Goal: Communication & Community: Answer question/provide support

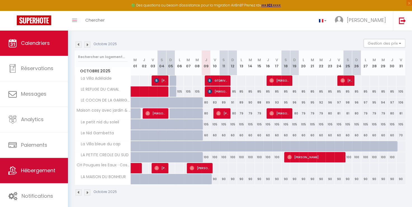
scroll to position [52, 0]
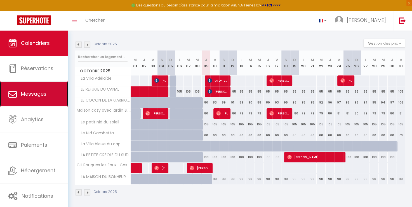
click at [53, 93] on link "Messages" at bounding box center [34, 93] width 68 height 25
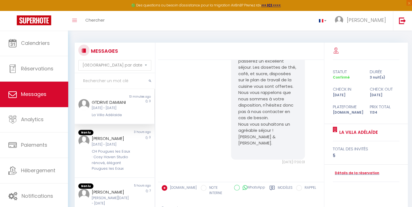
scroll to position [991, 0]
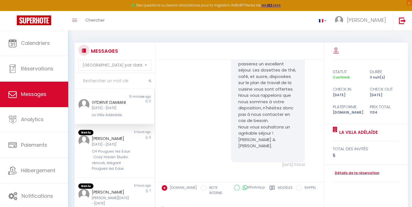
click at [139, 114] on div "3" at bounding box center [145, 108] width 20 height 19
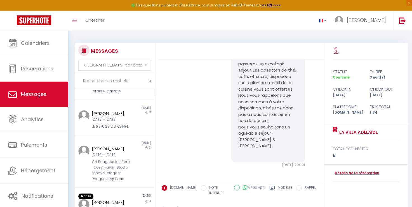
scroll to position [168, 0]
click at [138, 128] on div "3" at bounding box center [145, 118] width 20 height 19
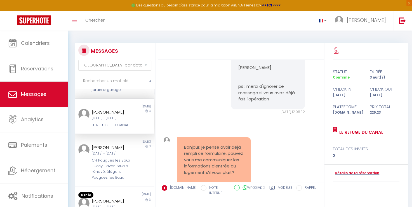
scroll to position [503, 0]
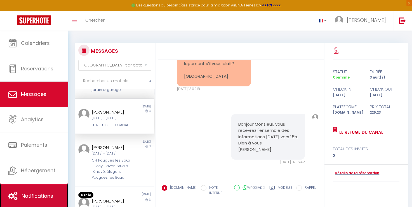
click at [42, 188] on link "Notifications" at bounding box center [34, 195] width 68 height 25
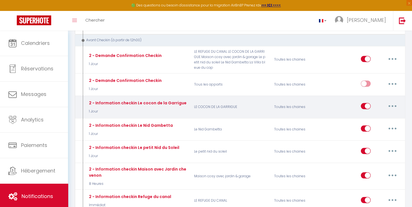
scroll to position [252, 0]
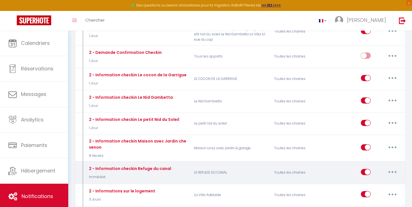
click at [180, 166] on div "2 - Information checkin Refuge du canal Immédiat" at bounding box center [137, 172] width 107 height 16
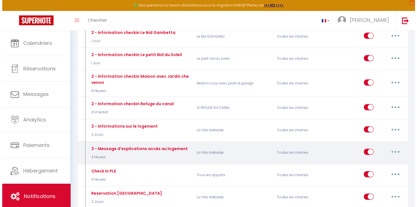
scroll to position [336, 0]
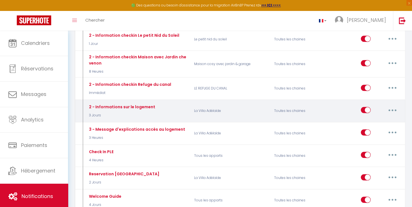
click at [396, 106] on button "button" at bounding box center [393, 109] width 16 height 9
click at [374, 118] on link "Editer" at bounding box center [378, 123] width 41 height 10
type input "2 - Informations sur le logement"
select select "3 Jours"
select select
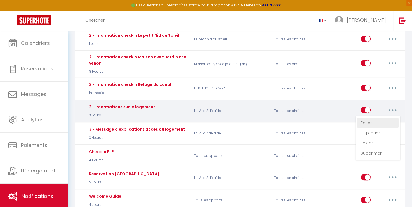
checkbox input "true"
checkbox input "false"
radio input "true"
type input "Informations sur votre logement"
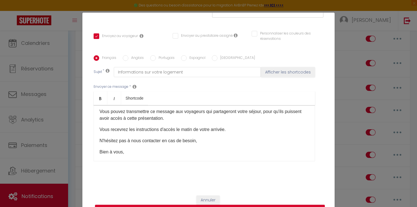
scroll to position [54, 0]
click at [343, 65] on div "Modifier la notification × Titre * 2 - Informations sur le logement Pour cet hé…" at bounding box center [208, 103] width 417 height 207
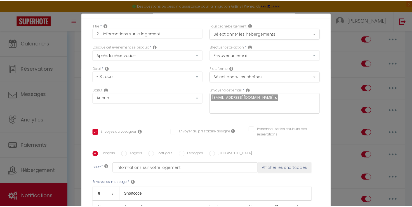
scroll to position [0, 0]
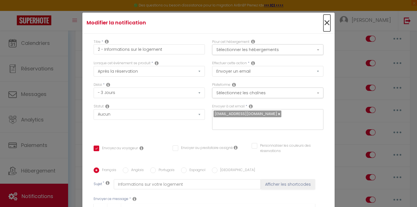
click at [323, 23] on span "×" at bounding box center [326, 23] width 7 height 17
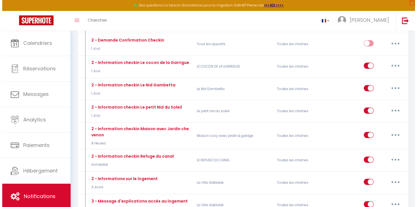
scroll to position [280, 0]
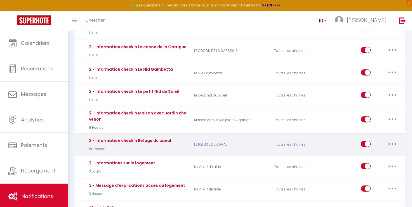
click at [391, 140] on button "button" at bounding box center [393, 143] width 16 height 9
drag, startPoint x: 379, startPoint y: 153, endPoint x: 379, endPoint y: 149, distance: 3.4
click at [379, 152] on link "Editer" at bounding box center [378, 156] width 41 height 10
type input "2 - Information checkin Refuge du canal"
select select "Immédiat"
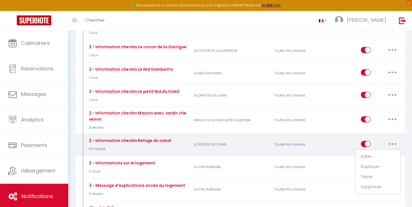
select select "if_deposit_is_paid"
checkbox input "true"
checkbox input "false"
type input "Procédure pour le checkin -[RENTAL:NAME][RENTAL:NAME]"
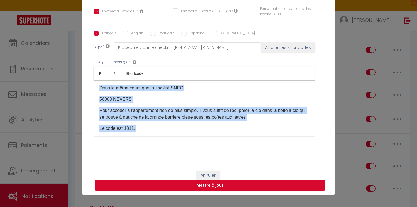
scroll to position [0, 0]
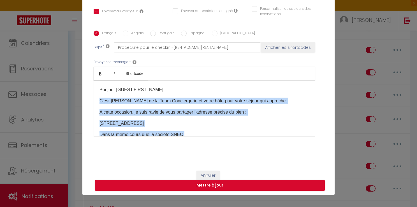
drag, startPoint x: 143, startPoint y: 121, endPoint x: 94, endPoint y: 95, distance: 55.4
click at [94, 95] on div "Bonjour [GUEST:FIRST_NAME], C'est [PERSON_NAME] de la Team Conciergerie et votr…" at bounding box center [204, 108] width 221 height 56
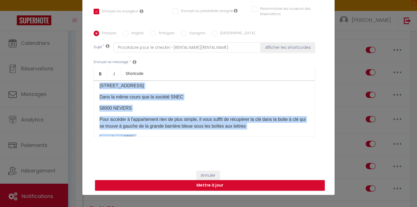
scroll to position [28, 0]
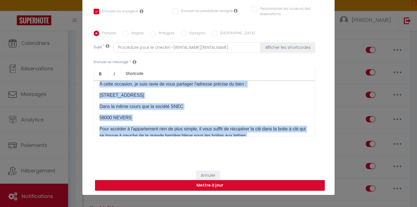
copy div "C'est [PERSON_NAME] de la Team Conciergerie et votre hôte pour votre séjour qui…"
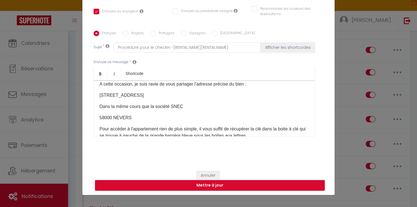
click at [52, 113] on div "Modifier la notification × Titre * 2 - Information checkin Refuge du canal Pour…" at bounding box center [208, 103] width 417 height 207
click at [47, 92] on div "Modifier la notification × Titre * 2 - Information checkin Refuge du canal Pour…" at bounding box center [208, 103] width 417 height 207
click at [30, 96] on div "Modifier la notification × Titre * 2 - Information checkin Refuge du canal Pour…" at bounding box center [208, 103] width 417 height 207
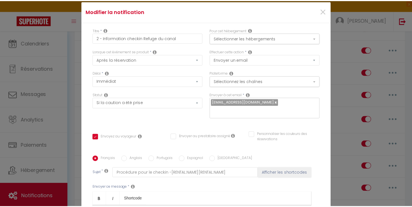
scroll to position [0, 0]
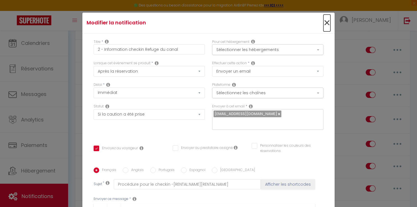
click at [323, 23] on span "×" at bounding box center [326, 23] width 7 height 17
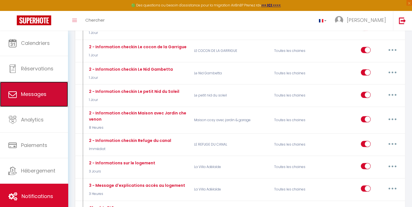
click at [63, 91] on link "Messages" at bounding box center [34, 93] width 68 height 25
select select "message"
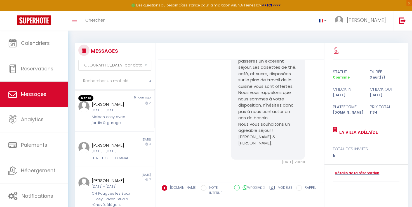
scroll to position [168, 0]
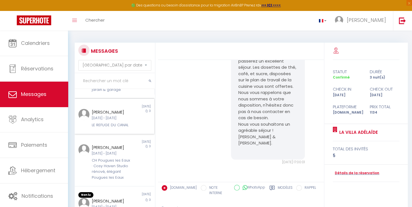
click at [125, 121] on div "[DATE] - [DATE]" at bounding box center [111, 117] width 39 height 5
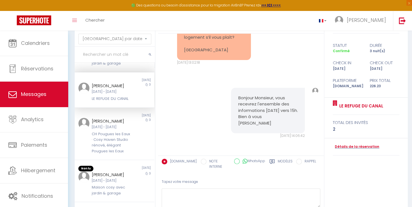
scroll to position [56, 0]
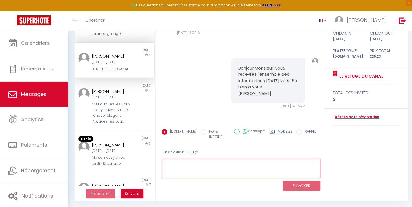
click at [208, 163] on textarea at bounding box center [241, 167] width 159 height 19
paste textarea "C'est [PERSON_NAME] de la Team Conciergerie et votre hôte pour votre séjour qui…"
click at [192, 158] on textarea "C'est [PERSON_NAME] de la Team Conciergerie et votre hôte pour votre séjour qui…" at bounding box center [241, 167] width 159 height 19
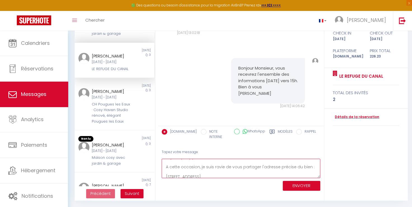
type textarea "Bonjour [PERSON_NAME] C'est [PERSON_NAME] de la Team Conciergerie et votre hôte…"
click at [291, 181] on button "ENVOYER" at bounding box center [302, 186] width 38 height 10
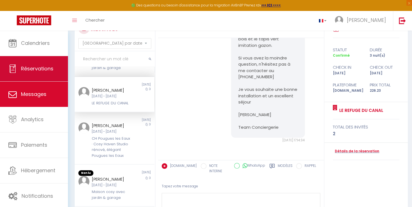
scroll to position [0, 0]
